Goal: Book appointment/travel/reservation

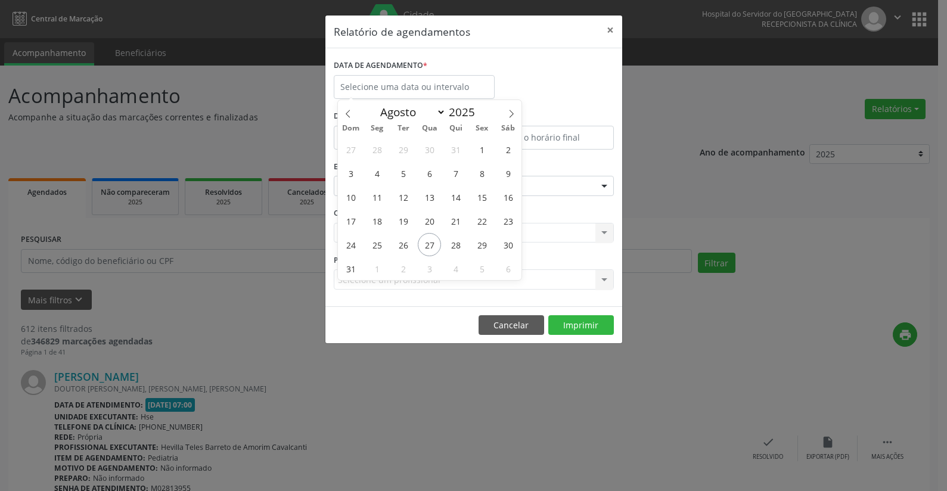
select select "7"
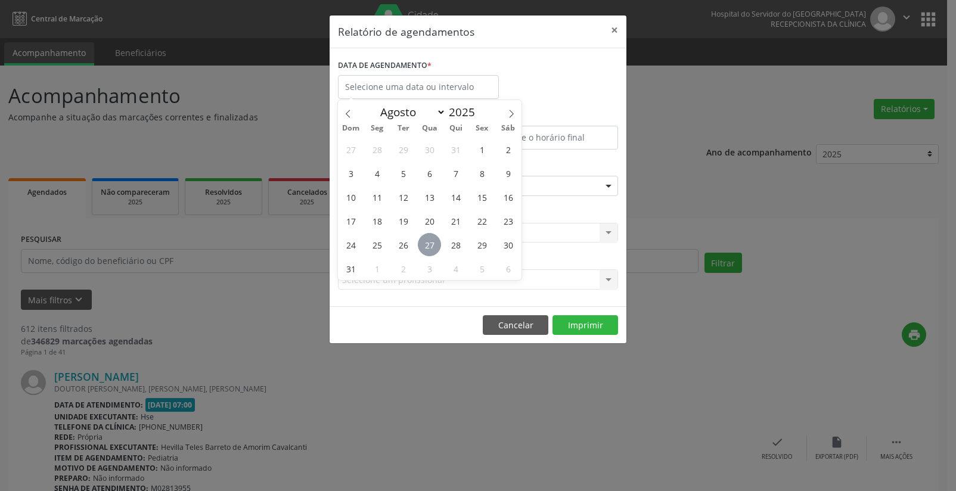
click at [433, 239] on span "27" at bounding box center [429, 244] width 23 height 23
type input "[DATE]"
click at [435, 241] on span "27" at bounding box center [429, 244] width 23 height 23
click at [436, 239] on div "Selecione uma clínica Nenhum resultado encontrado para: " " Não há nenhuma opçã…" at bounding box center [478, 233] width 280 height 20
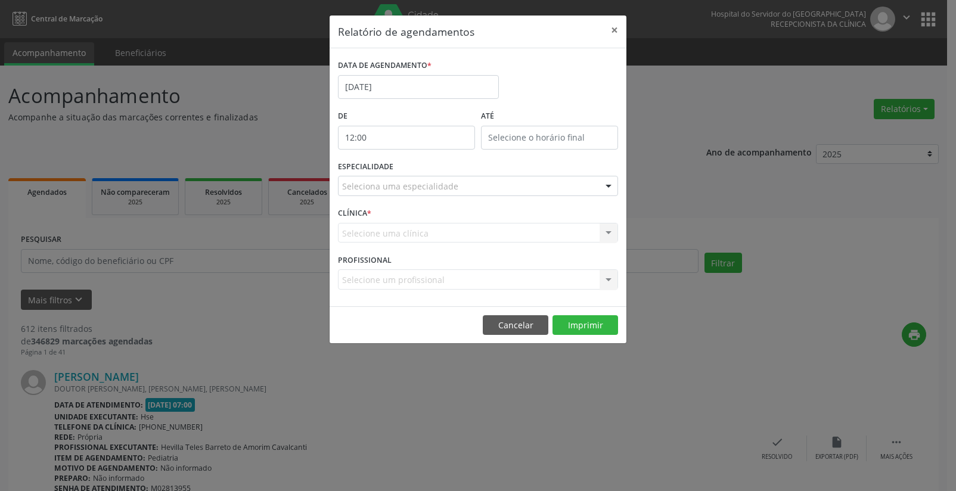
click at [389, 137] on input "12:00" at bounding box center [406, 138] width 137 height 24
click at [423, 169] on span at bounding box center [424, 169] width 8 height 12
type input "11:00"
type input "11"
click at [423, 169] on span at bounding box center [424, 169] width 8 height 12
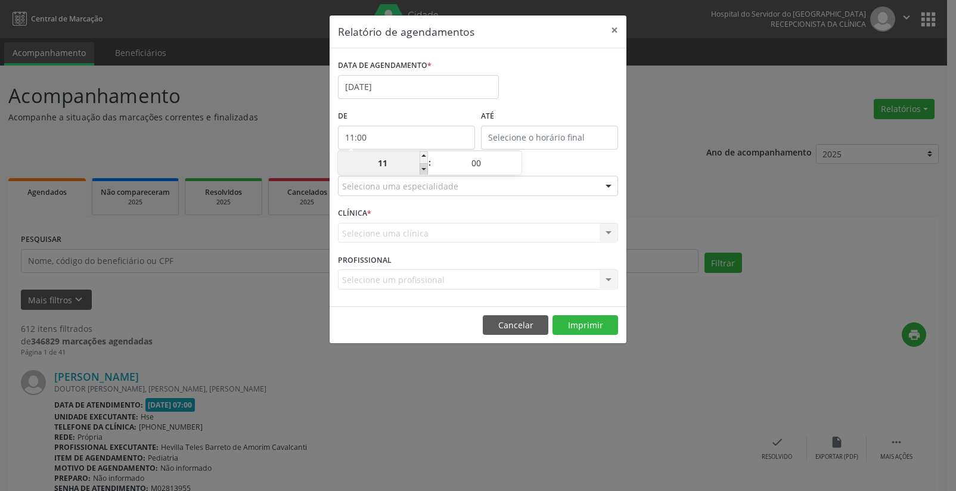
type input "10:00"
type input "10"
click at [423, 169] on span at bounding box center [424, 169] width 8 height 12
type input "09:00"
type input "09"
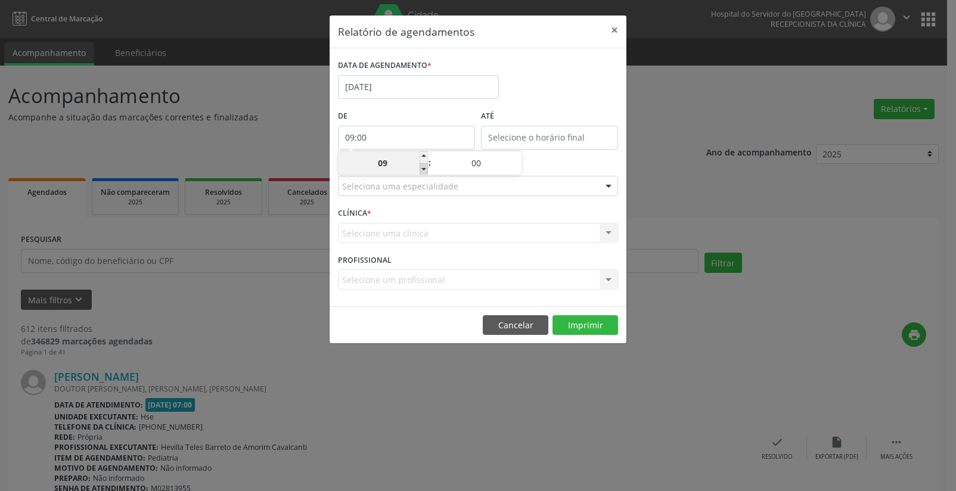
click at [423, 169] on span at bounding box center [424, 169] width 8 height 12
type input "08:00"
type input "08"
click at [423, 167] on span at bounding box center [424, 169] width 8 height 12
type input "07:00"
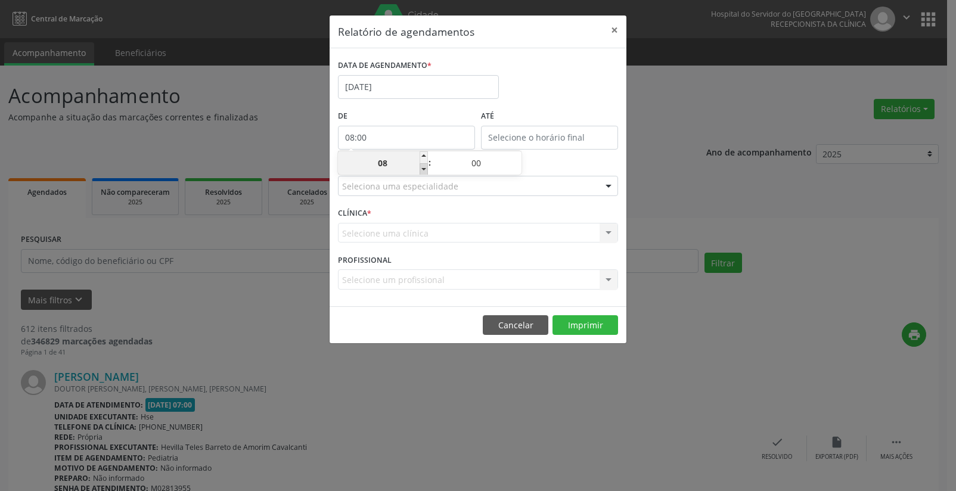
type input "07"
click at [403, 134] on input "07:00" at bounding box center [406, 138] width 137 height 24
click at [553, 137] on input "12:00" at bounding box center [549, 138] width 137 height 24
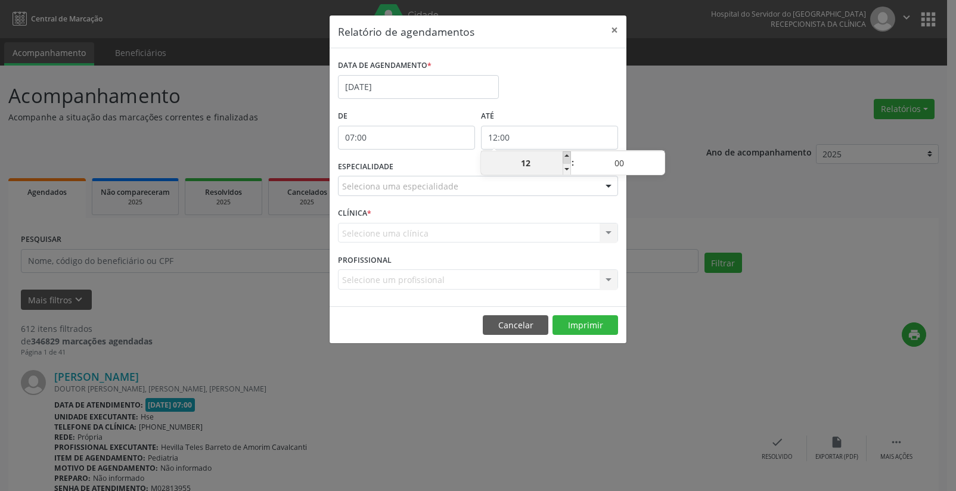
click at [566, 159] on span at bounding box center [567, 157] width 8 height 12
type input "13:00"
type input "13"
click at [566, 159] on span at bounding box center [567, 157] width 8 height 12
type input "14:00"
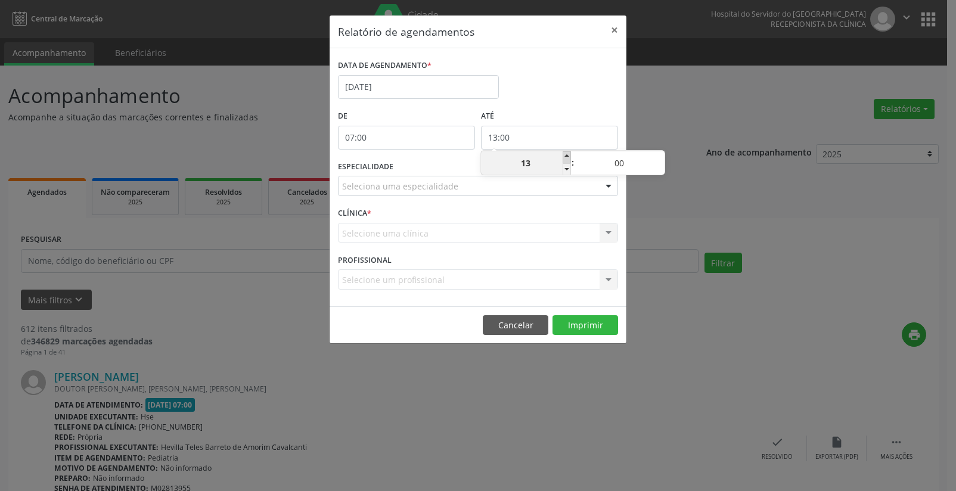
type input "14"
click at [566, 159] on span at bounding box center [567, 157] width 8 height 12
type input "15:00"
type input "15"
click at [566, 159] on span at bounding box center [567, 157] width 8 height 12
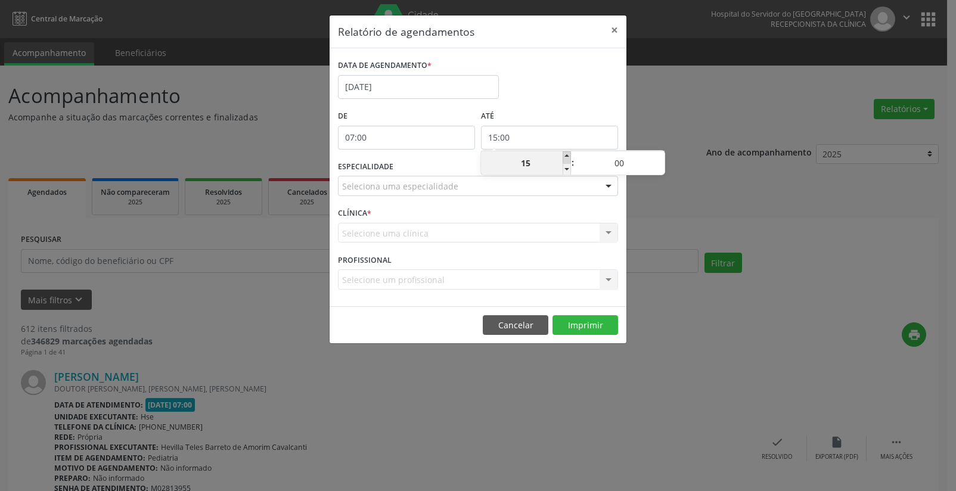
type input "16:00"
type input "16"
click at [569, 159] on span at bounding box center [567, 157] width 8 height 12
type input "17:00"
type input "17"
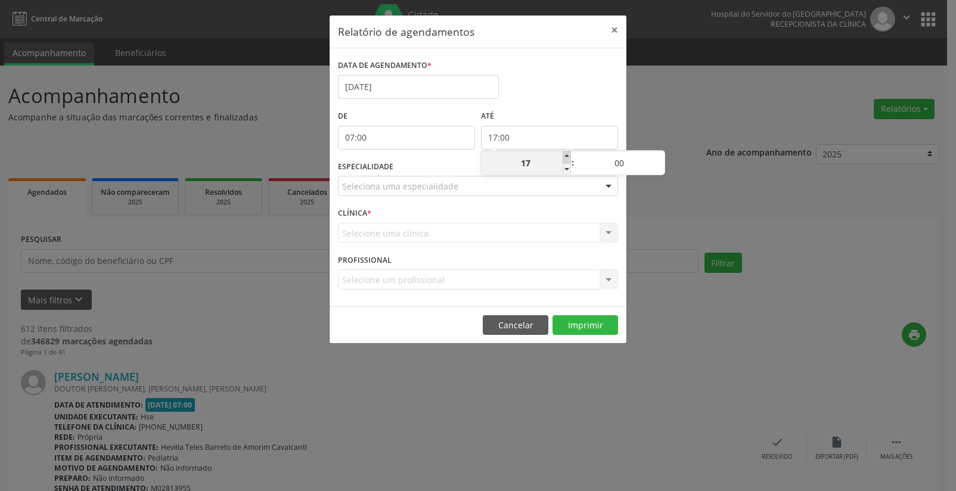
click at [569, 159] on span at bounding box center [567, 157] width 8 height 12
type input "18:00"
type input "18"
click at [569, 159] on span at bounding box center [567, 157] width 8 height 12
type input "19:00"
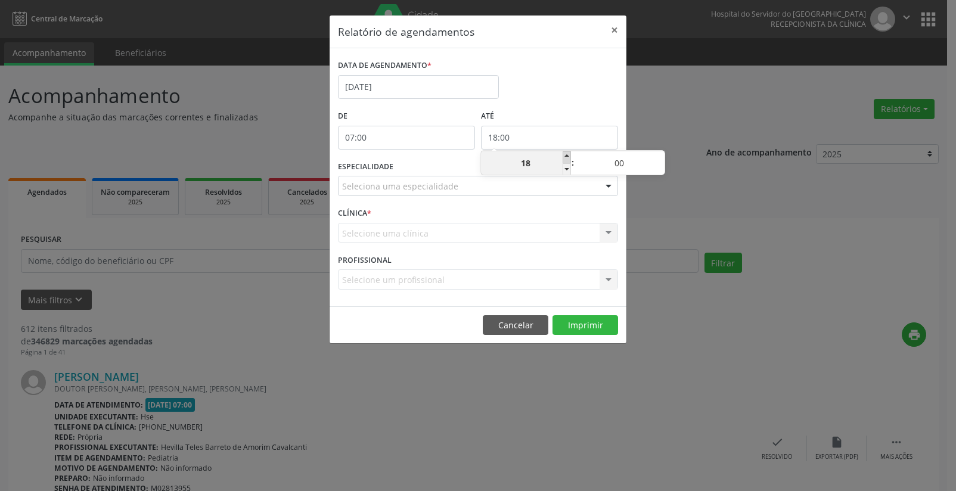
type input "19"
click at [569, 159] on span at bounding box center [567, 157] width 8 height 12
type input "20:00"
type input "20"
click at [571, 160] on span at bounding box center [567, 157] width 8 height 12
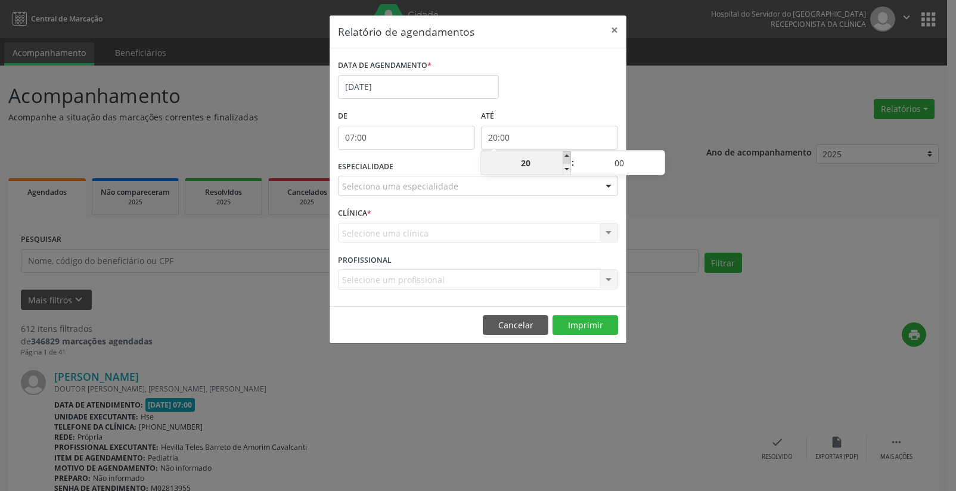
type input "21:00"
type input "21"
click at [571, 160] on div "21 : 00" at bounding box center [573, 163] width 184 height 24
click at [606, 187] on div at bounding box center [609, 186] width 18 height 20
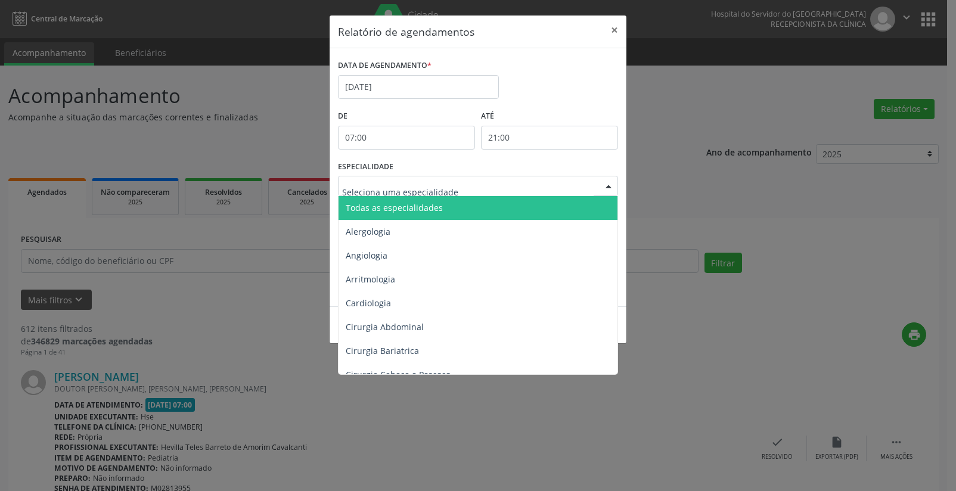
click at [561, 208] on span "Todas as especialidades" at bounding box center [479, 208] width 281 height 24
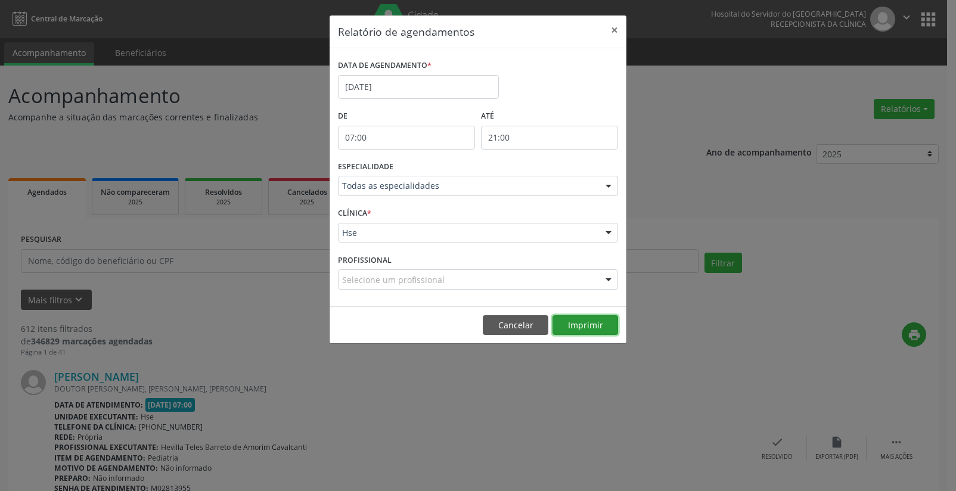
click at [583, 324] on button "Imprimir" at bounding box center [586, 325] width 66 height 20
